Goal: Information Seeking & Learning: Learn about a topic

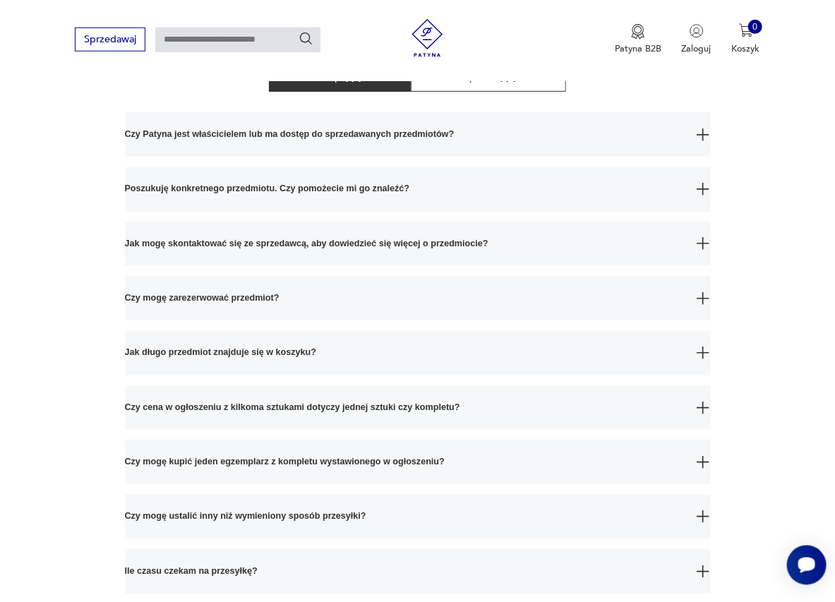
scroll to position [233, 0]
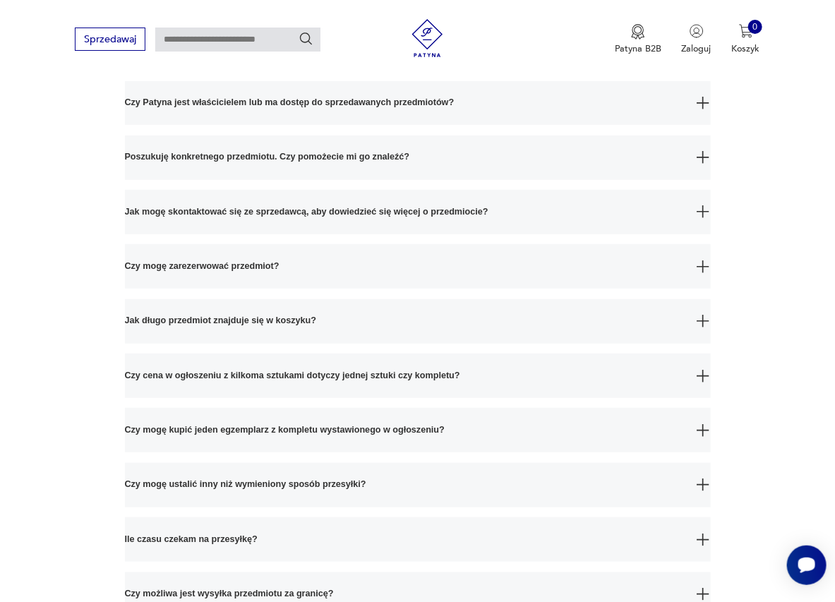
click at [704, 270] on img "button" at bounding box center [703, 267] width 13 height 13
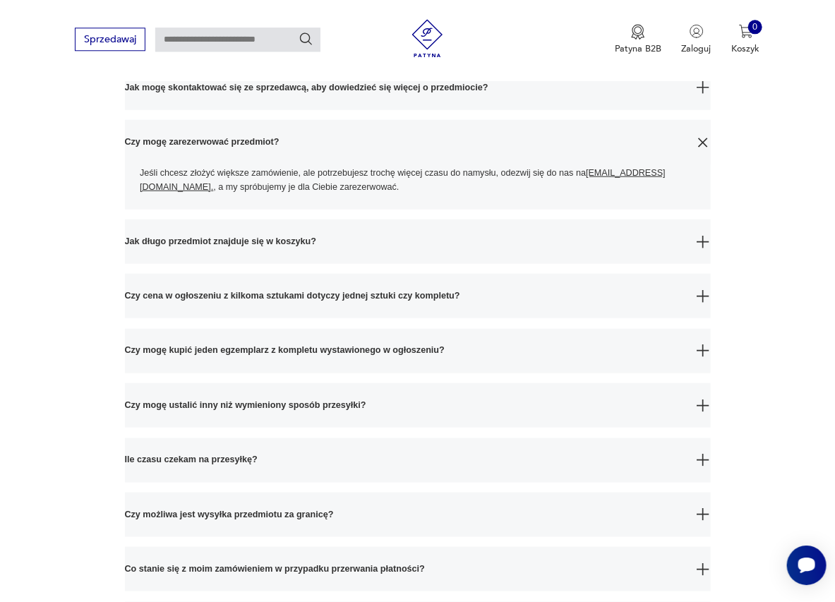
scroll to position [388, 0]
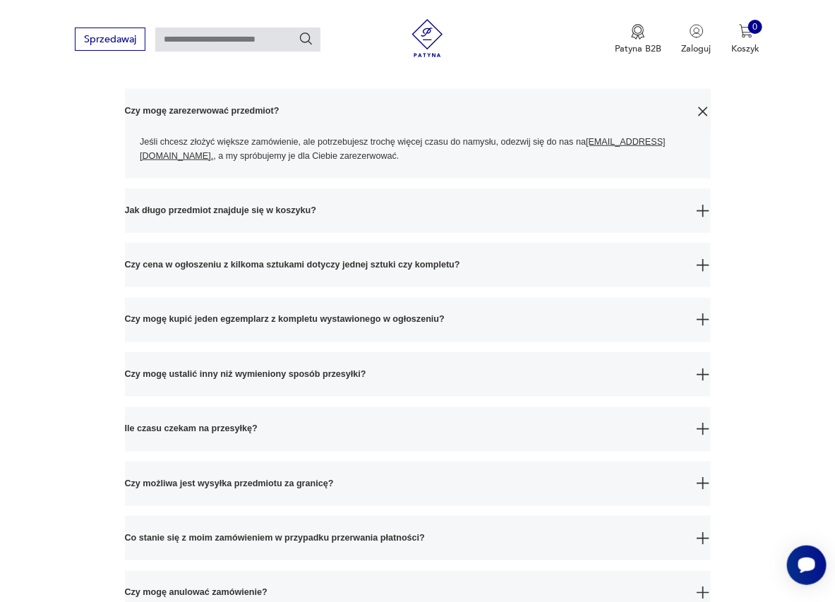
click at [703, 266] on img "button" at bounding box center [703, 265] width 13 height 13
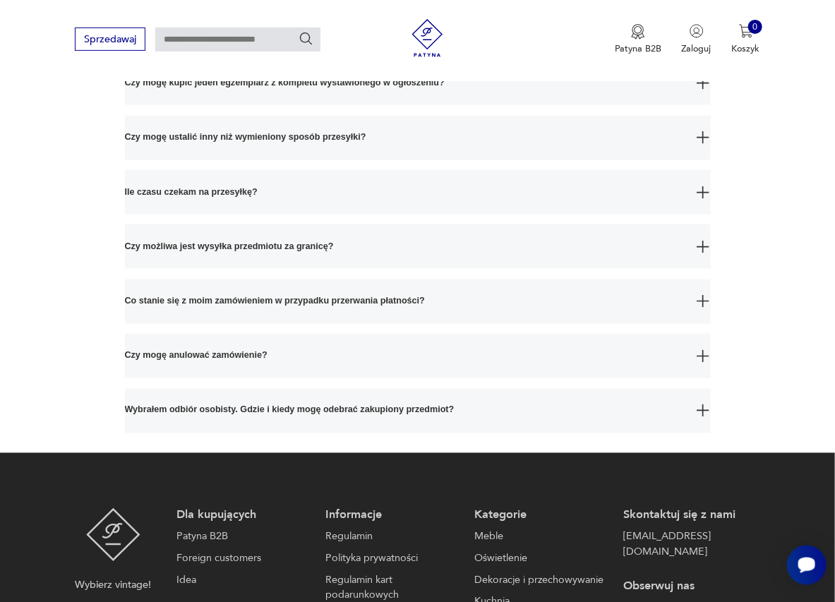
scroll to position [777, 0]
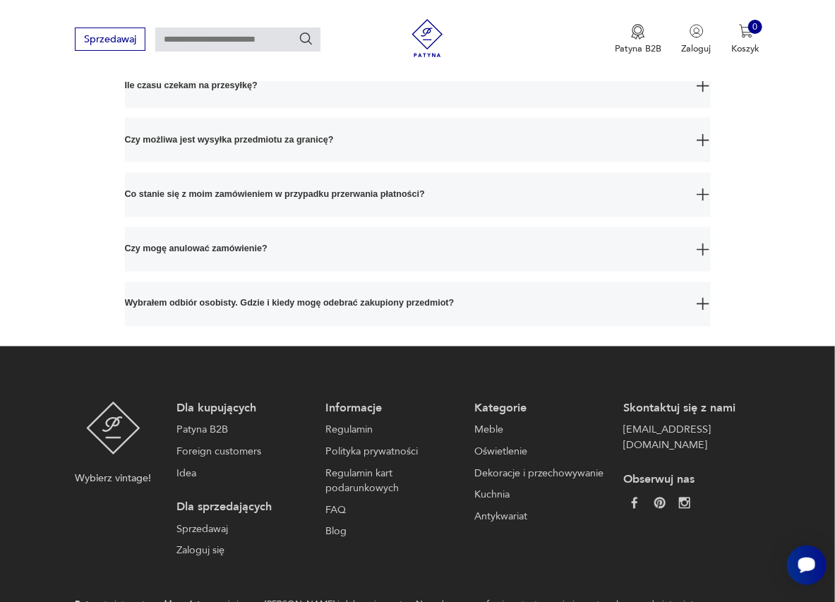
click at [537, 261] on span "Czy mogę anulować zamówienie?" at bounding box center [406, 249] width 563 height 44
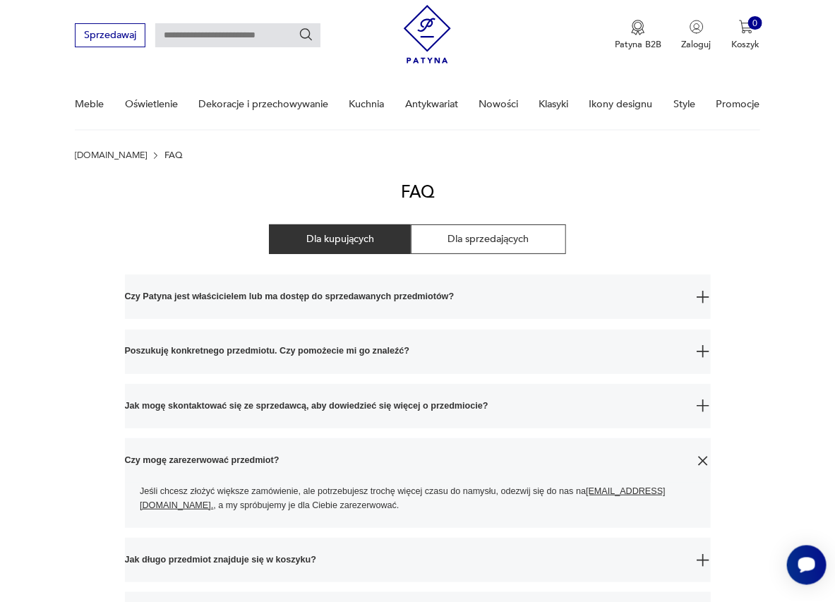
scroll to position [0, 0]
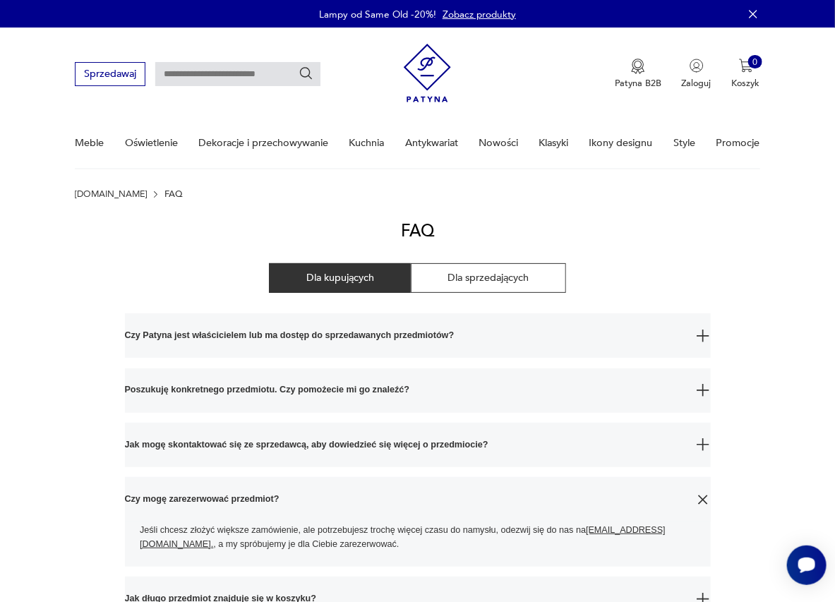
click at [699, 334] on img "button" at bounding box center [703, 336] width 13 height 13
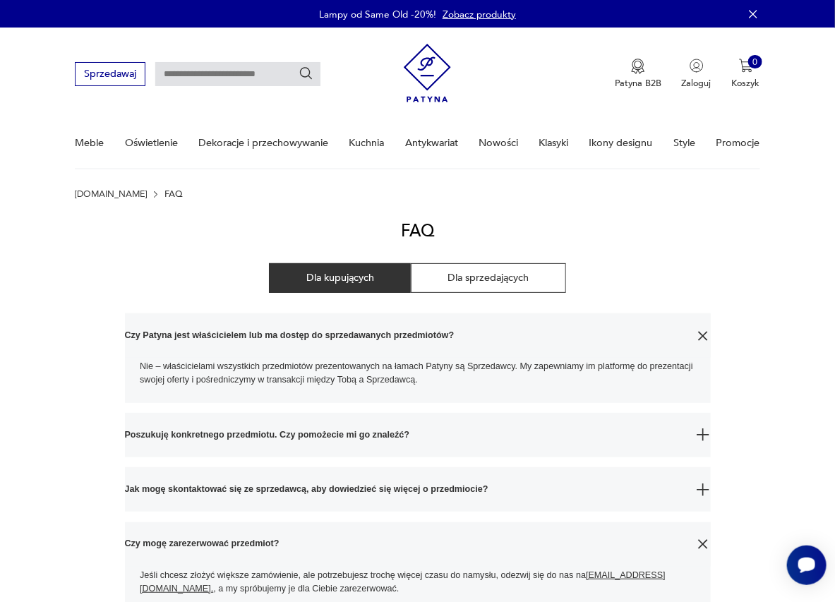
click at [704, 335] on img "button" at bounding box center [703, 336] width 18 height 18
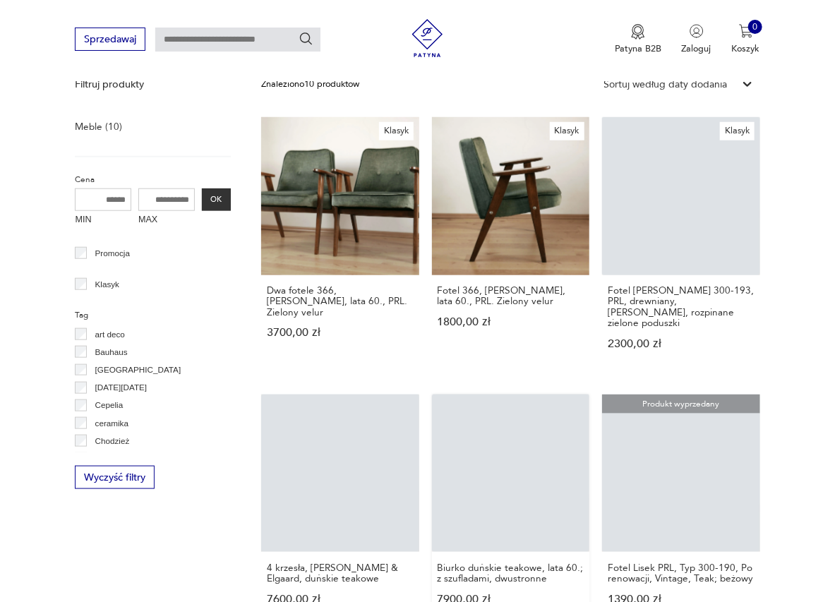
scroll to position [533, 0]
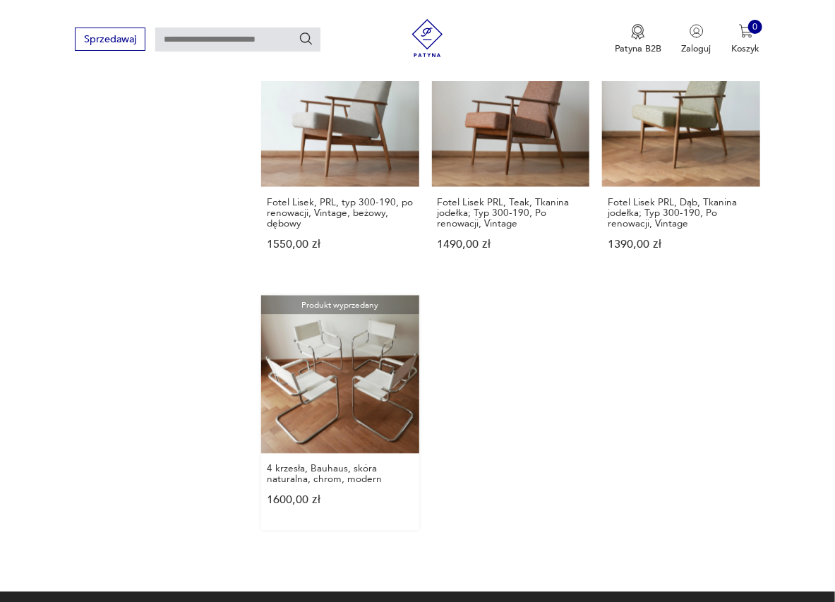
click at [338, 362] on link "Produkt wyprzedany 4 krzesła, Bauhaus, skóra naturalna, chrom, modern 1600,00 zł" at bounding box center [339, 412] width 157 height 235
